Goal: Check status

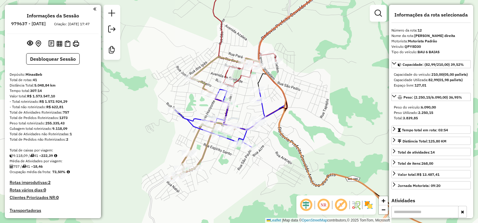
select select "**********"
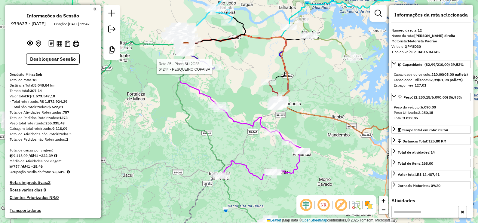
drag, startPoint x: 345, startPoint y: 129, endPoint x: 215, endPoint y: 125, distance: 130.2
click at [215, 125] on div "Rota 35 - Placa SUI2C22 64244 - PESQUEIRO COPAIBA Janela de atendimento Grade d…" at bounding box center [239, 111] width 478 height 223
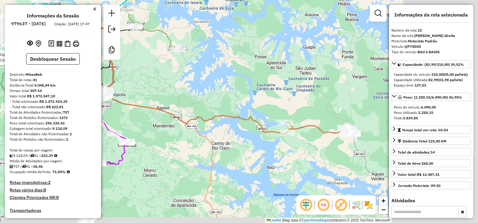
drag, startPoint x: 331, startPoint y: 119, endPoint x: 238, endPoint y: 110, distance: 93.3
click at [238, 110] on div "Rota 35 - Placa SUI2C22 64244 - PESQUEIRO COPAIBA Janela de atendimento Grade d…" at bounding box center [239, 111] width 478 height 223
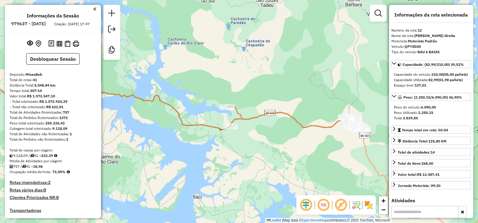
drag, startPoint x: 350, startPoint y: 158, endPoint x: 322, endPoint y: 155, distance: 28.1
click at [322, 155] on div "Rota 35 - Placa SUI2C22 64244 - PESQUEIRO COPAIBA Janela de atendimento Grade d…" at bounding box center [239, 111] width 478 height 223
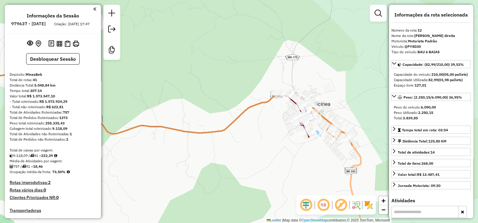
drag, startPoint x: 361, startPoint y: 112, endPoint x: 334, endPoint y: 76, distance: 45.1
click at [334, 76] on div "Rota 35 - Placa SUI2C22 64244 - PESQUEIRO COPAIBA Janela de atendimento Grade d…" at bounding box center [239, 111] width 478 height 223
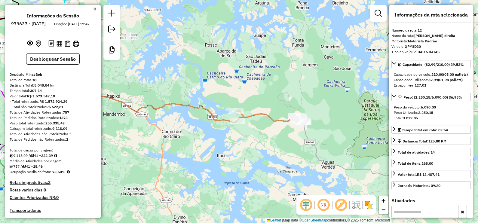
drag, startPoint x: 245, startPoint y: 95, endPoint x: 277, endPoint y: 93, distance: 31.9
click at [277, 93] on div "Rota 35 - Placa SUI2C22 64244 - PESQUEIRO COPAIBA Janela de atendimento Grade d…" at bounding box center [239, 111] width 478 height 223
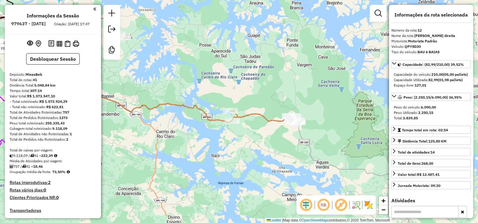
drag, startPoint x: 300, startPoint y: 87, endPoint x: 295, endPoint y: 87, distance: 5.7
click at [295, 87] on div "Rota 35 - Placa SUI2C22 64244 - PESQUEIRO COPAIBA Janela de atendimento Grade d…" at bounding box center [239, 111] width 478 height 223
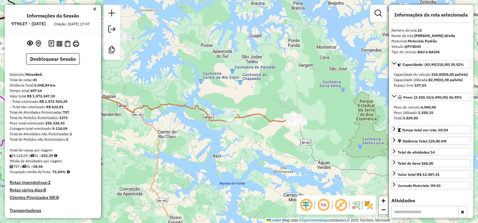
click at [296, 88] on div "Rota 35 - Placa SUI2C22 64244 - PESQUEIRO COPAIBA Janela de atendimento Grade d…" at bounding box center [239, 111] width 478 height 223
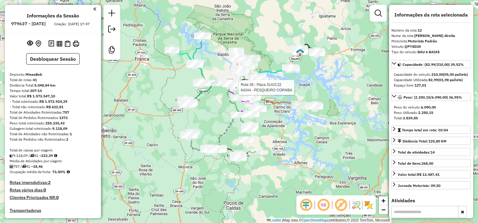
drag, startPoint x: 327, startPoint y: 76, endPoint x: 329, endPoint y: 87, distance: 11.9
click at [329, 87] on div "Rota 35 - Placa SUI2C22 64244 - PESQUEIRO COPAIBA Janela de atendimento Grade d…" at bounding box center [239, 111] width 478 height 223
click at [346, 93] on div "Rota 35 - Placa SUI2C22 64244 - PESQUEIRO COPAIBA Janela de atendimento Grade d…" at bounding box center [239, 111] width 478 height 223
